Goal: Communication & Community: Answer question/provide support

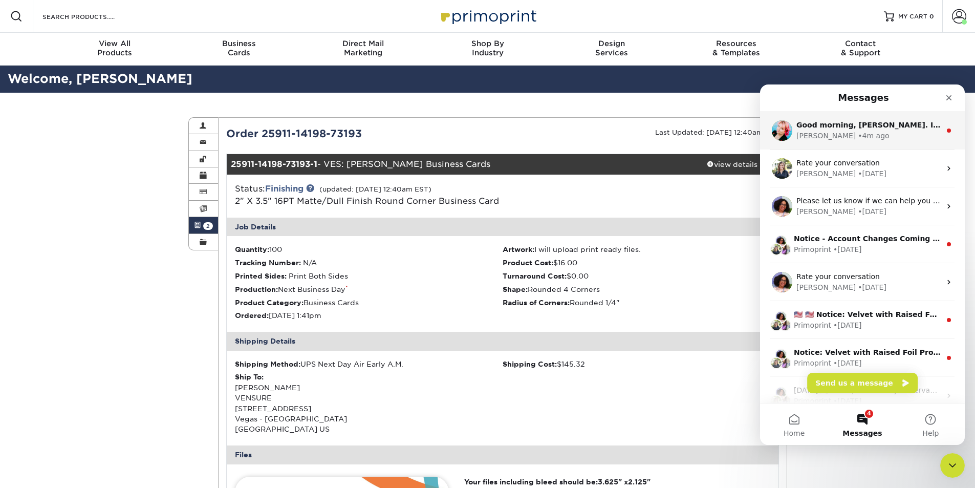
click at [855, 140] on div "[PERSON_NAME] • 4m ago" at bounding box center [869, 136] width 144 height 11
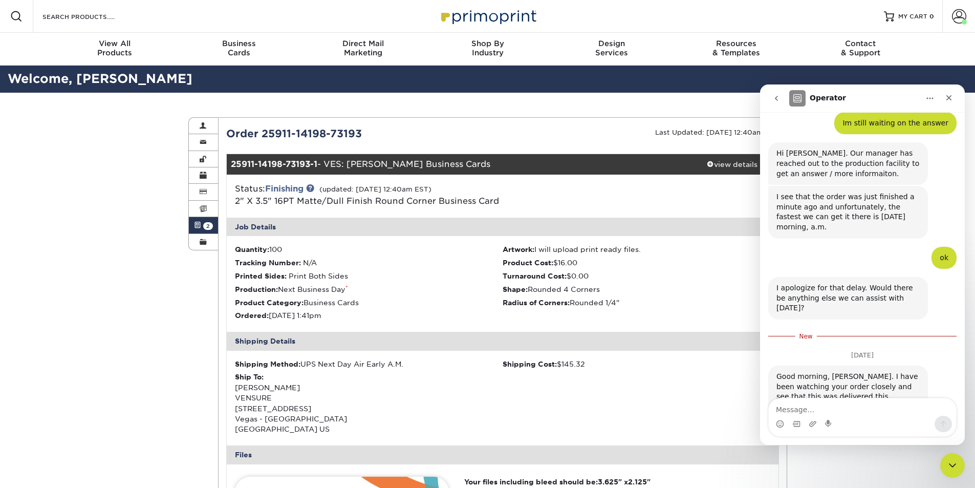
scroll to position [706, 0]
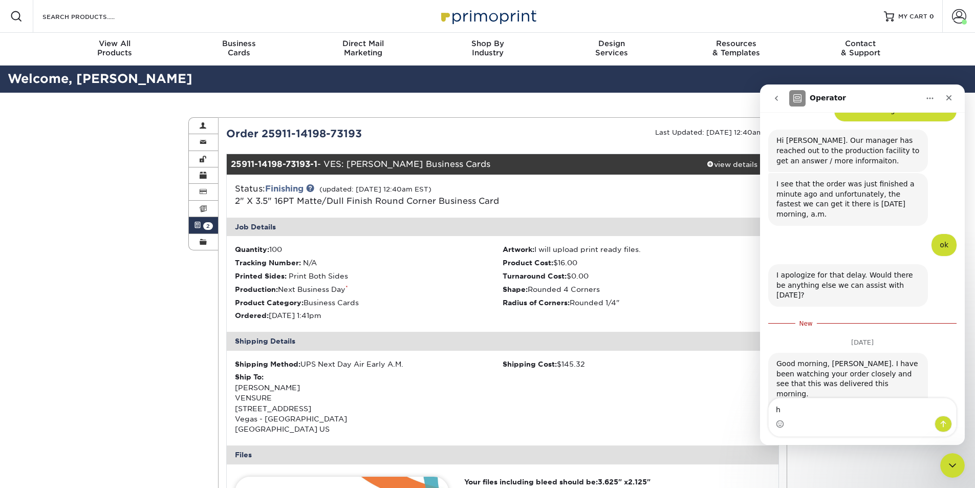
type textarea "hi"
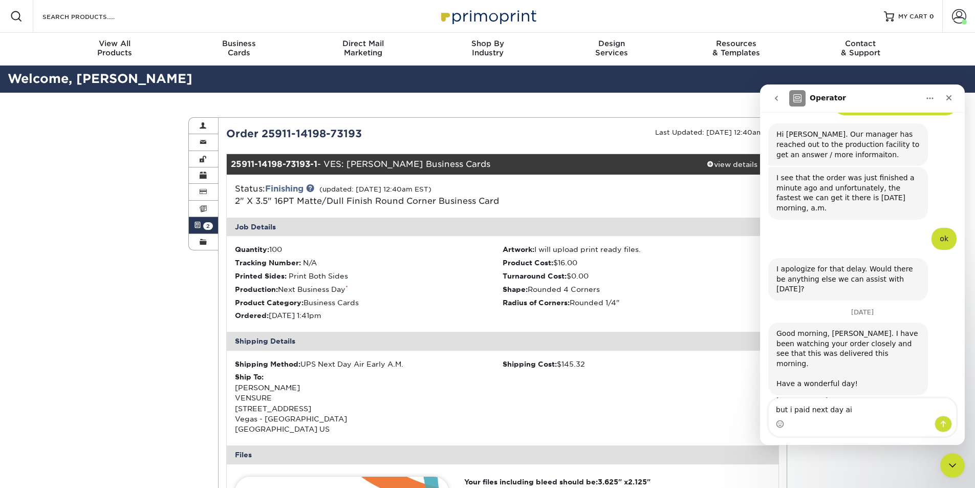
type textarea "but i paid next day air"
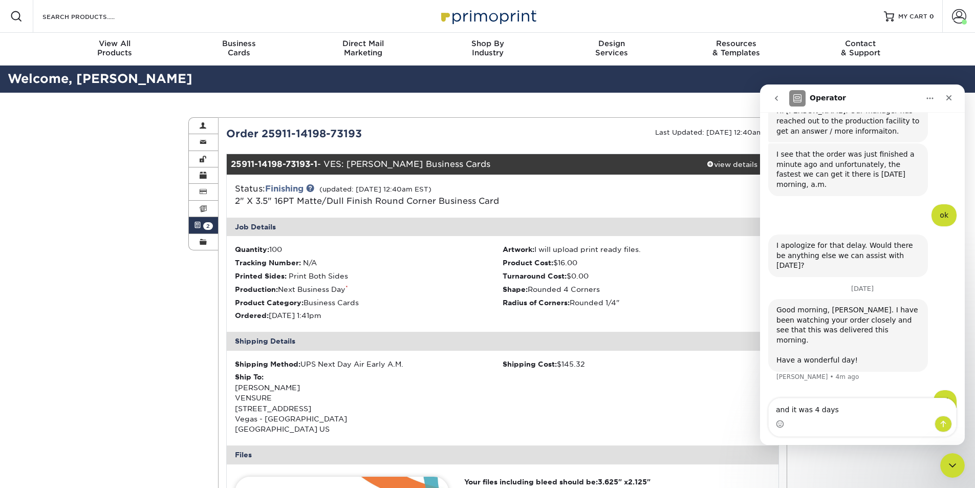
type textarea "and it was 4 days"
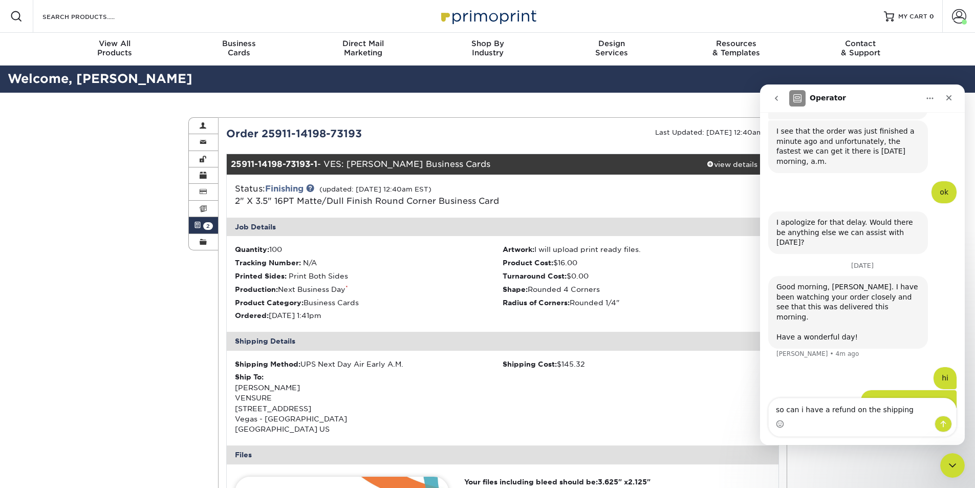
type textarea "so can i have a refund on the shipping"
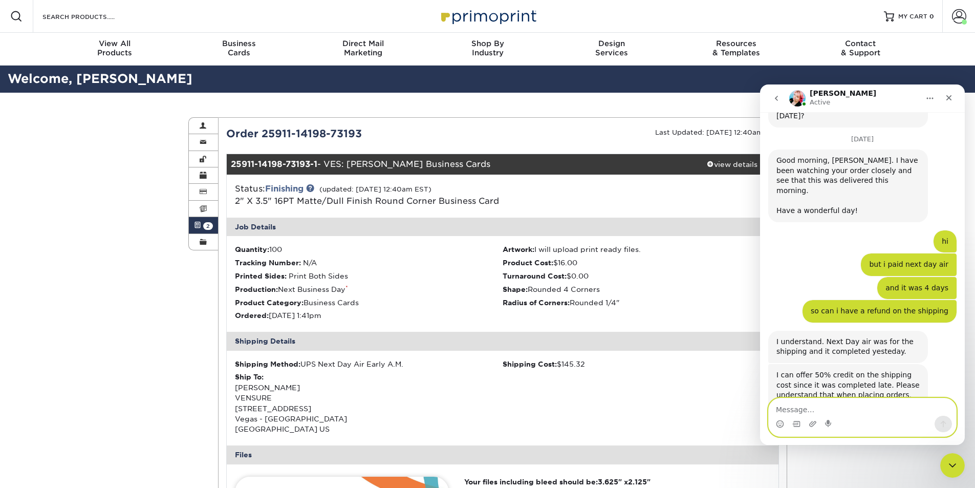
scroll to position [887, 0]
type textarea "ok"
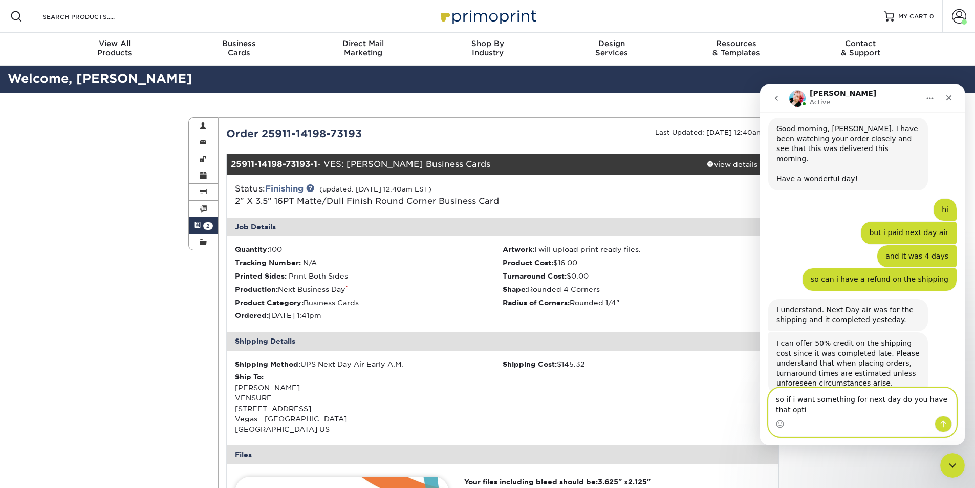
scroll to position [928, 0]
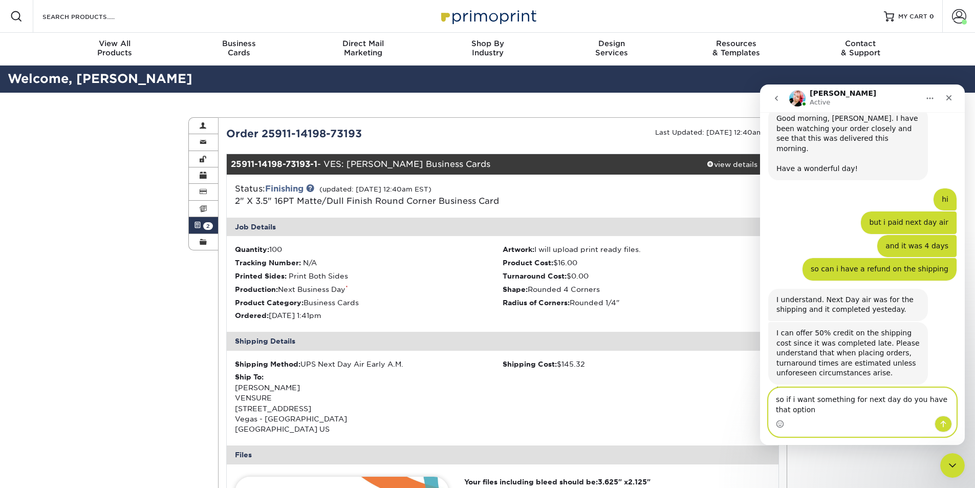
type textarea "so if i want something for next day do you have that option?"
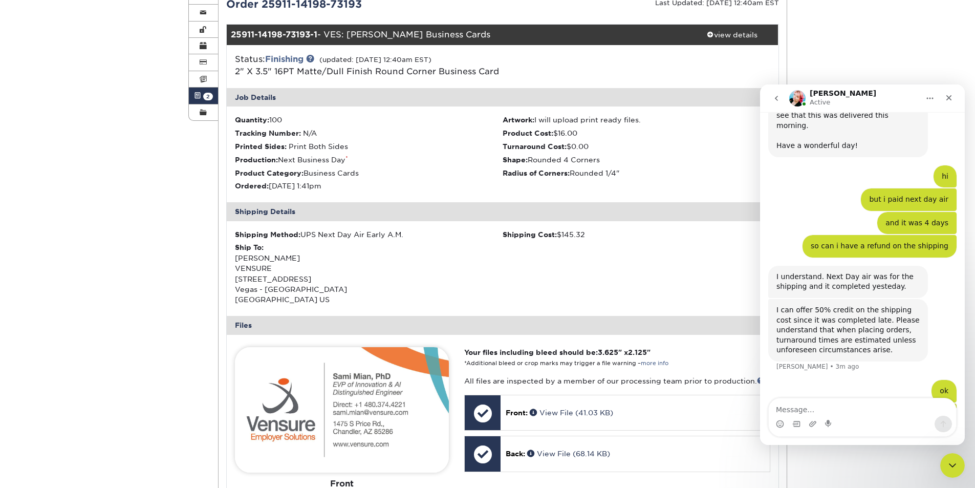
scroll to position [0, 0]
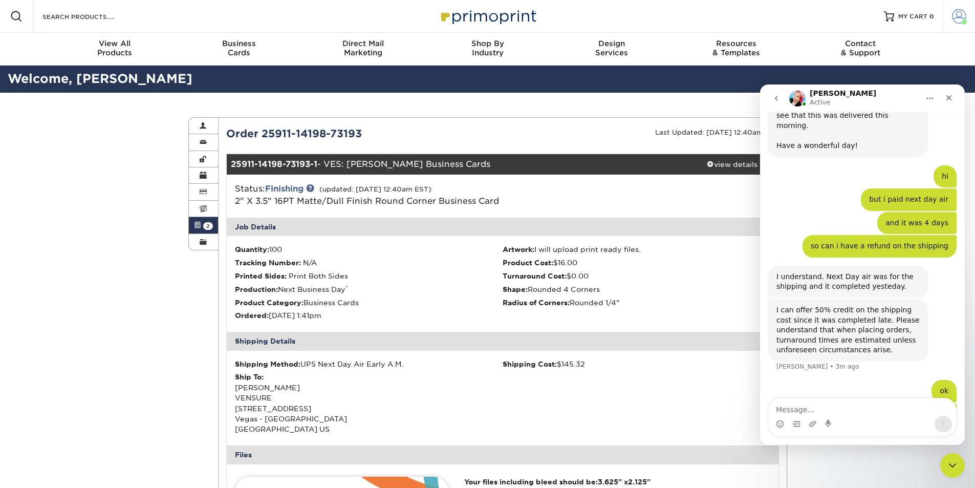
click at [956, 15] on span at bounding box center [959, 16] width 14 height 14
click at [947, 99] on icon "Close" at bounding box center [949, 98] width 8 height 8
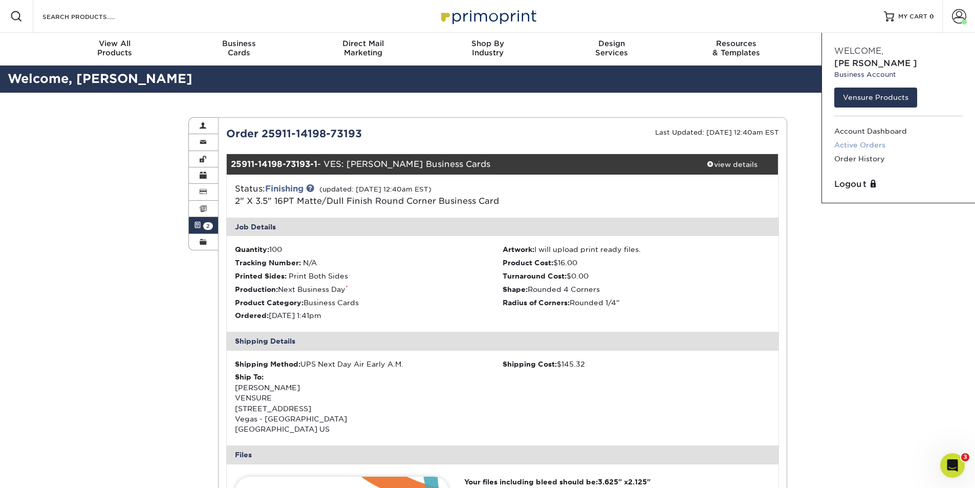
scroll to position [951, 0]
click at [870, 152] on link "Order History" at bounding box center [898, 159] width 128 height 14
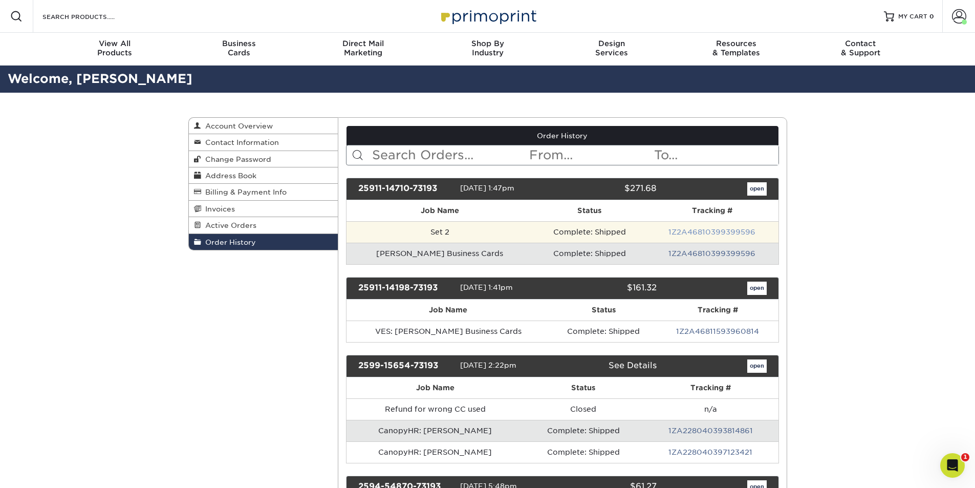
click at [681, 229] on link "1Z2A46810399399596" at bounding box center [712, 232] width 87 height 8
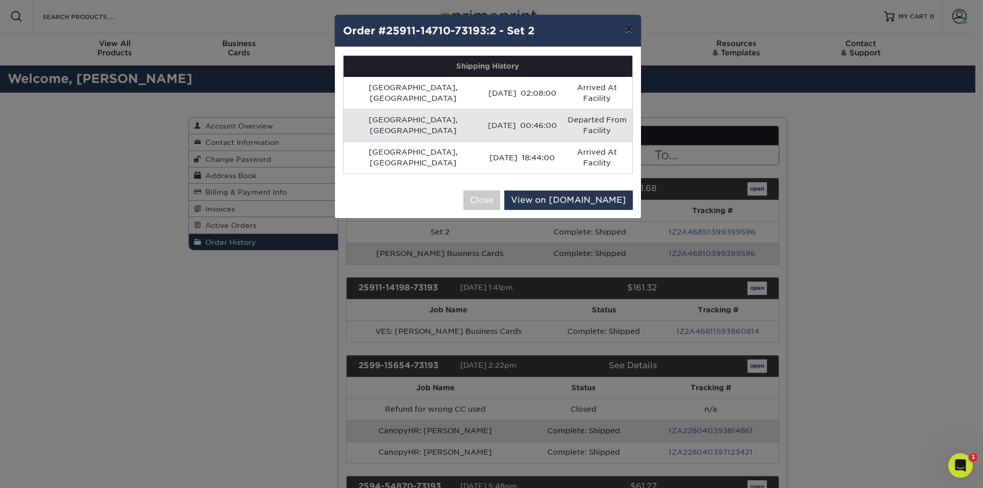
click at [633, 25] on button "×" at bounding box center [629, 29] width 24 height 29
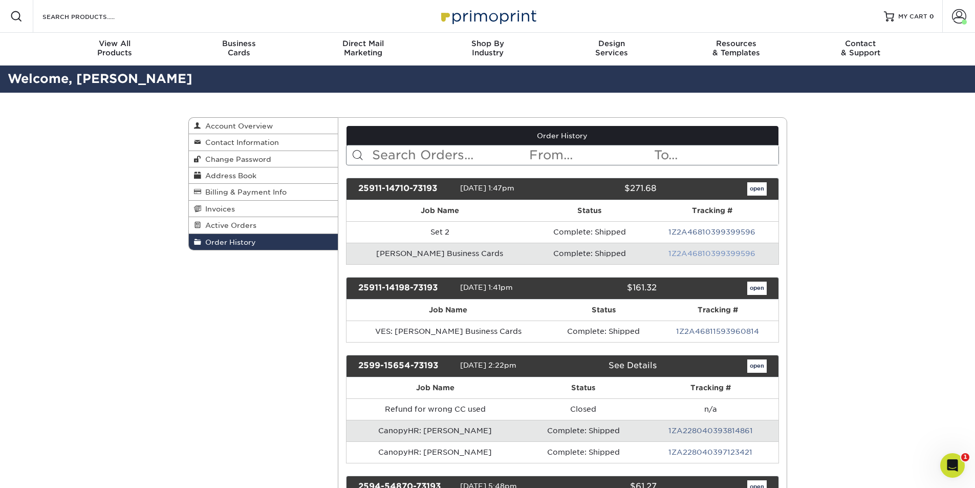
click at [678, 252] on link "1Z2A46810399399596" at bounding box center [712, 253] width 87 height 8
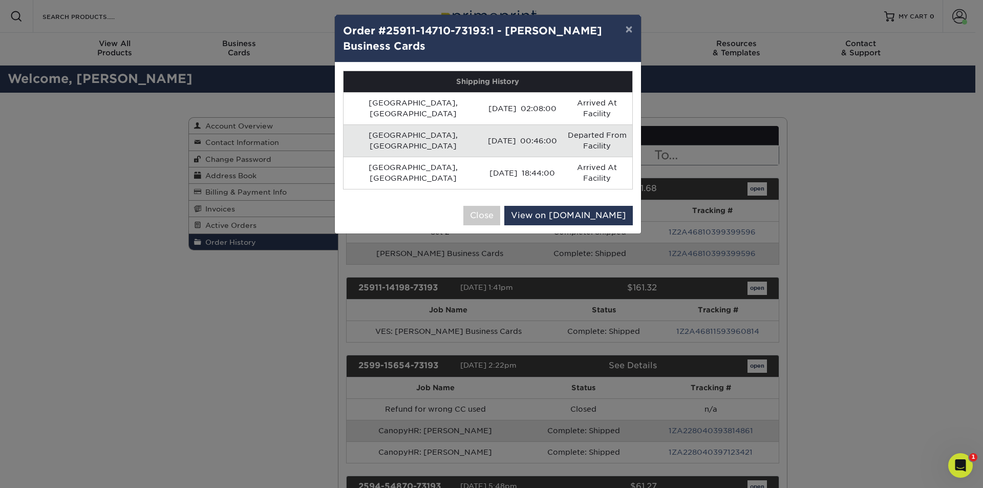
click at [548, 250] on div "× Order #25911-14710-73193:1 - Sami Mian Business Cards Shipping History Rivers…" at bounding box center [491, 244] width 983 height 488
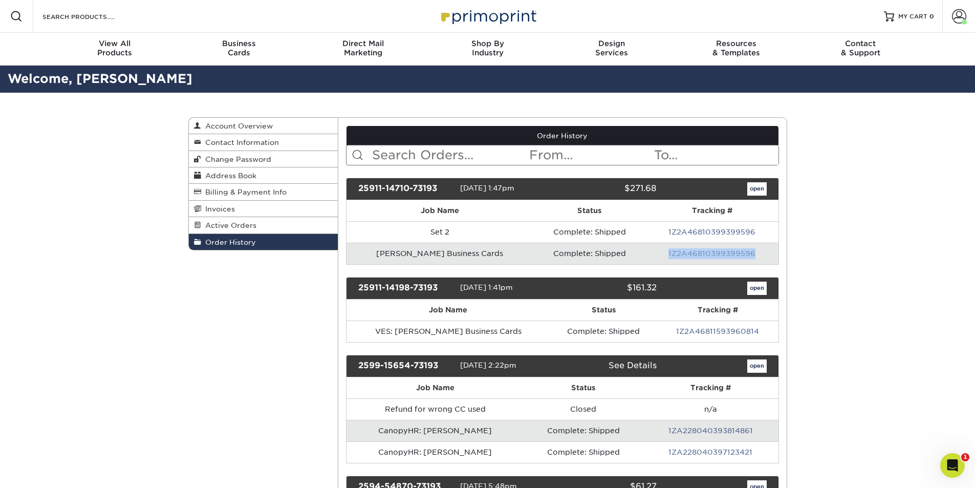
drag, startPoint x: 760, startPoint y: 252, endPoint x: 665, endPoint y: 254, distance: 94.7
click at [665, 254] on td "1Z2A46810399399596" at bounding box center [712, 254] width 133 height 22
copy link "1Z2A46810399399596"
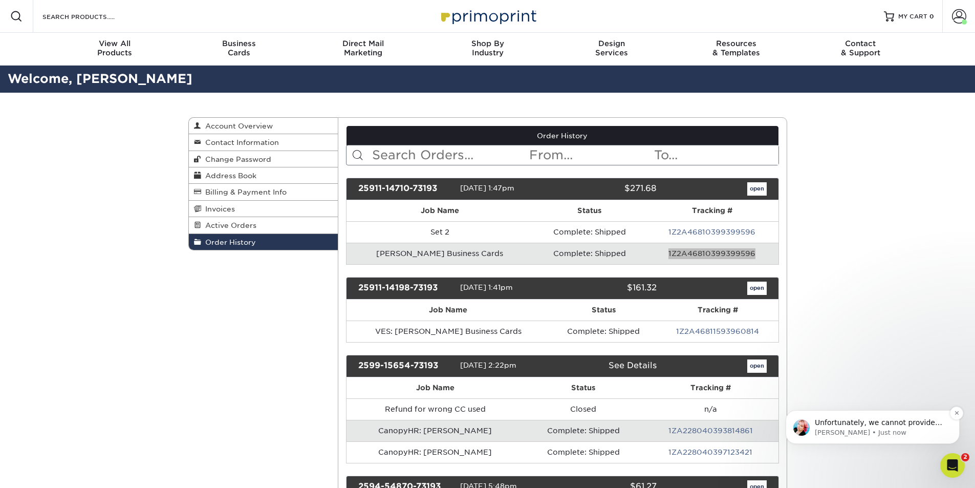
click at [828, 430] on p "Jenny • Just now" at bounding box center [881, 432] width 132 height 9
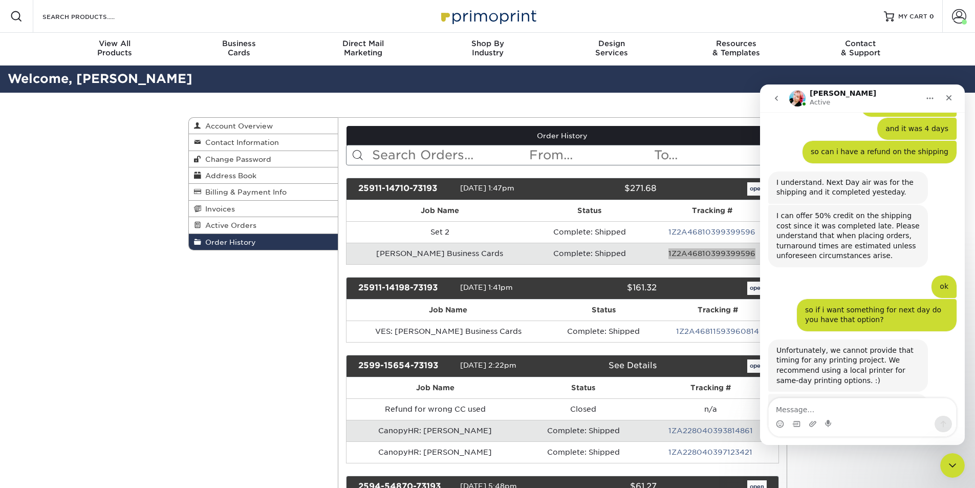
scroll to position [1044, 0]
type textarea "ok thanks"
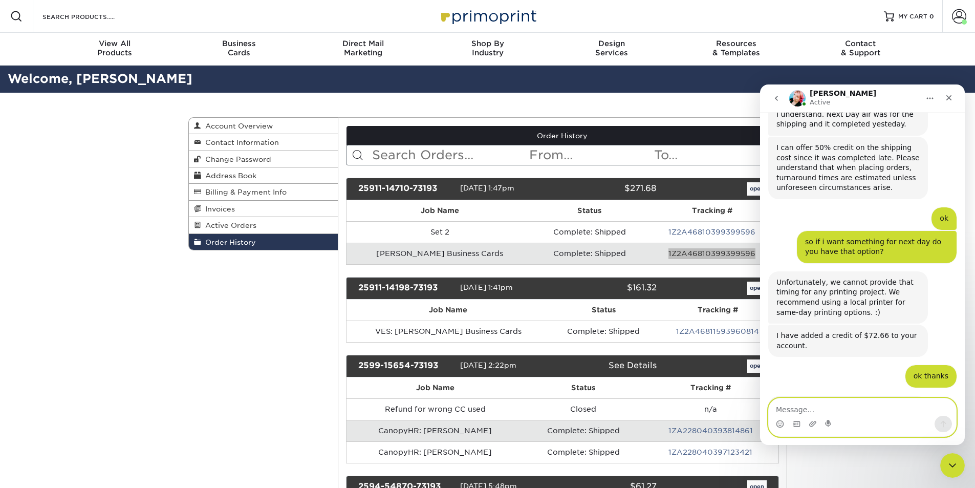
scroll to position [1116, 0]
